Goal: Task Accomplishment & Management: Complete application form

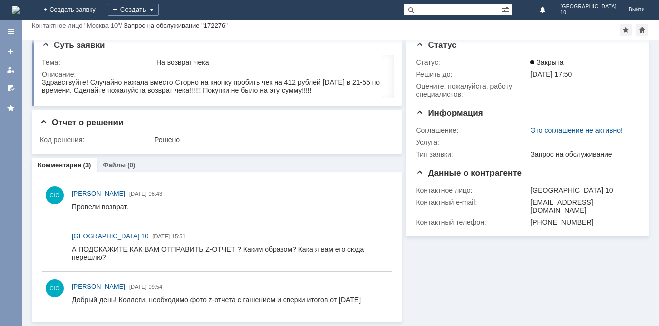
scroll to position [12, 0]
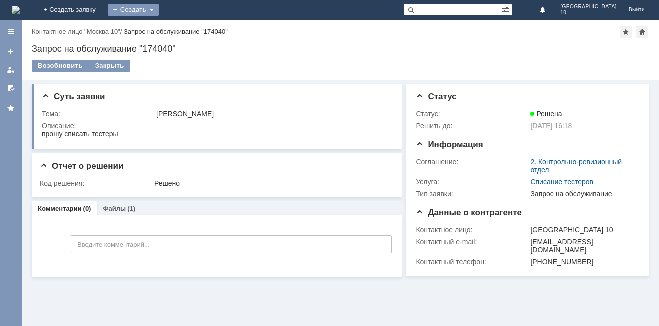
click at [159, 12] on div "Создать" at bounding box center [133, 10] width 51 height 12
click at [186, 27] on link "Заявка" at bounding box center [148, 30] width 76 height 12
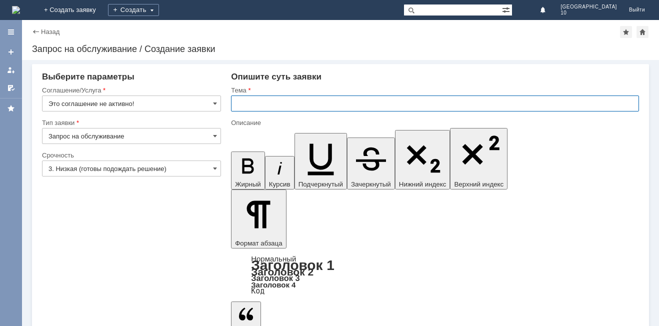
drag, startPoint x: 234, startPoint y: 101, endPoint x: 215, endPoint y: 105, distance: 20.0
click at [233, 101] on input "text" at bounding box center [435, 104] width 408 height 16
type input "оч"
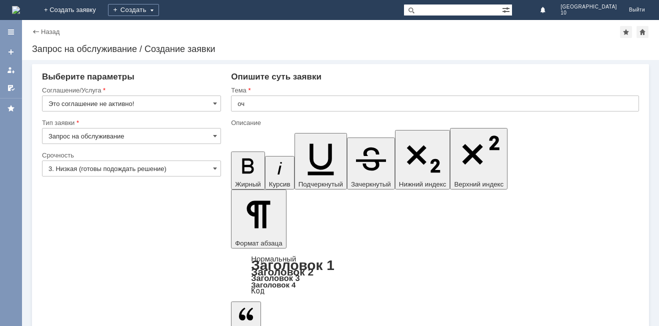
drag, startPoint x: 243, startPoint y: 2681, endPoint x: 241, endPoint y: 2691, distance: 10.2
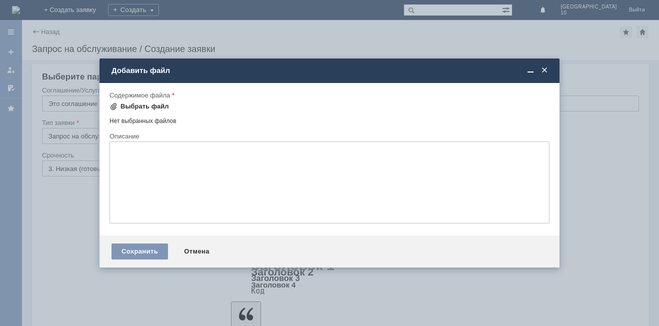
click at [124, 107] on div "Выбрать файл" at bounding box center [145, 107] width 49 height 8
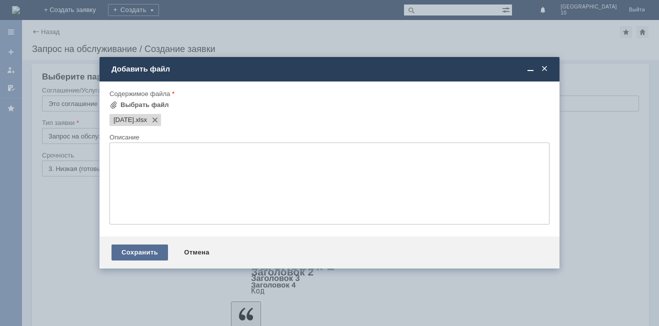
click at [127, 252] on div "Сохранить" at bounding box center [140, 253] width 57 height 16
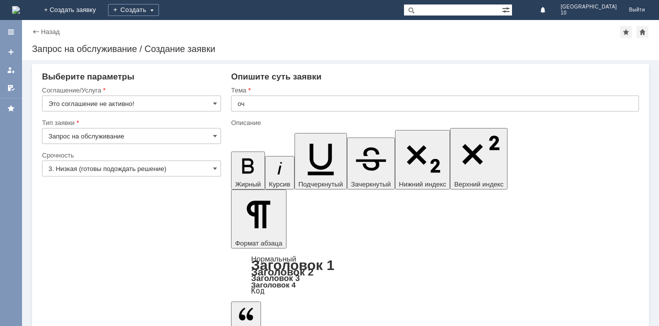
drag, startPoint x: 127, startPoint y: 252, endPoint x: 207, endPoint y: 205, distance: 92.8
